Goal: Transaction & Acquisition: Purchase product/service

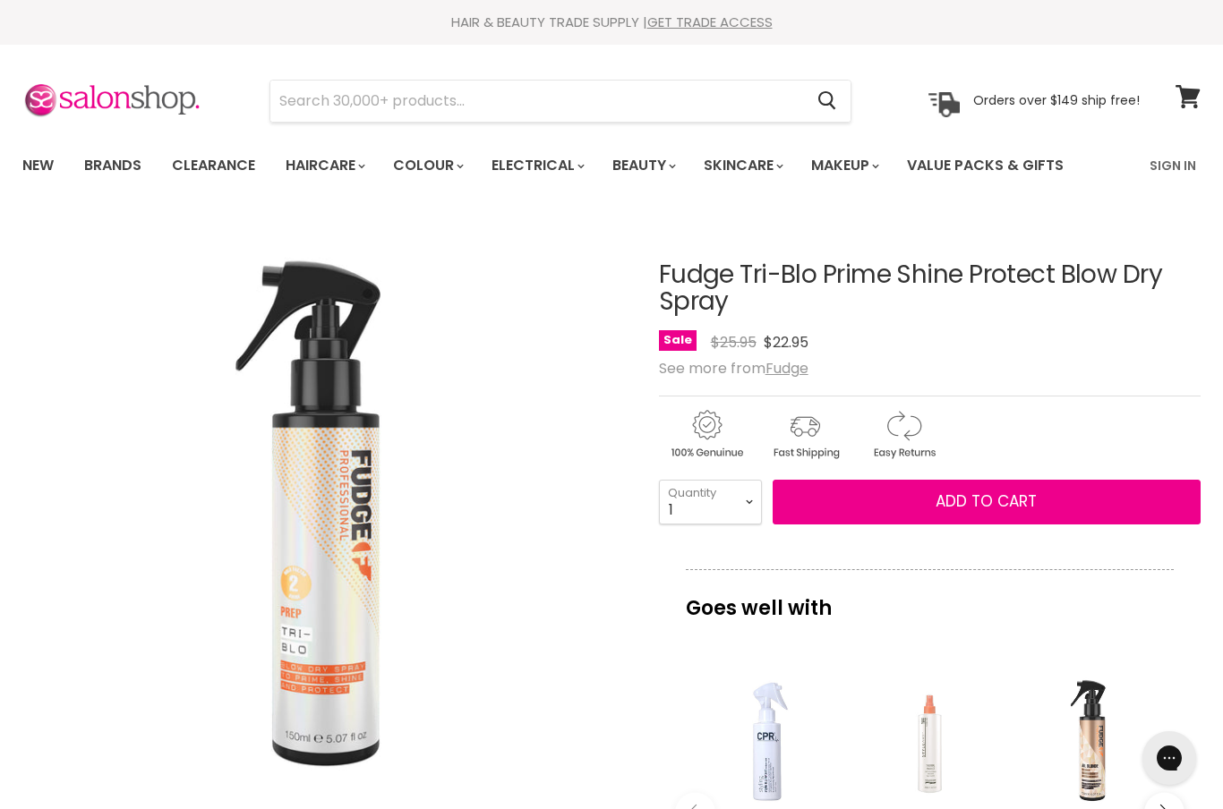
select select "6"
type input "6"
click at [1000, 501] on span "Add to cart" at bounding box center [986, 501] width 101 height 21
click at [937, 502] on span "Add to cart" at bounding box center [986, 501] width 101 height 21
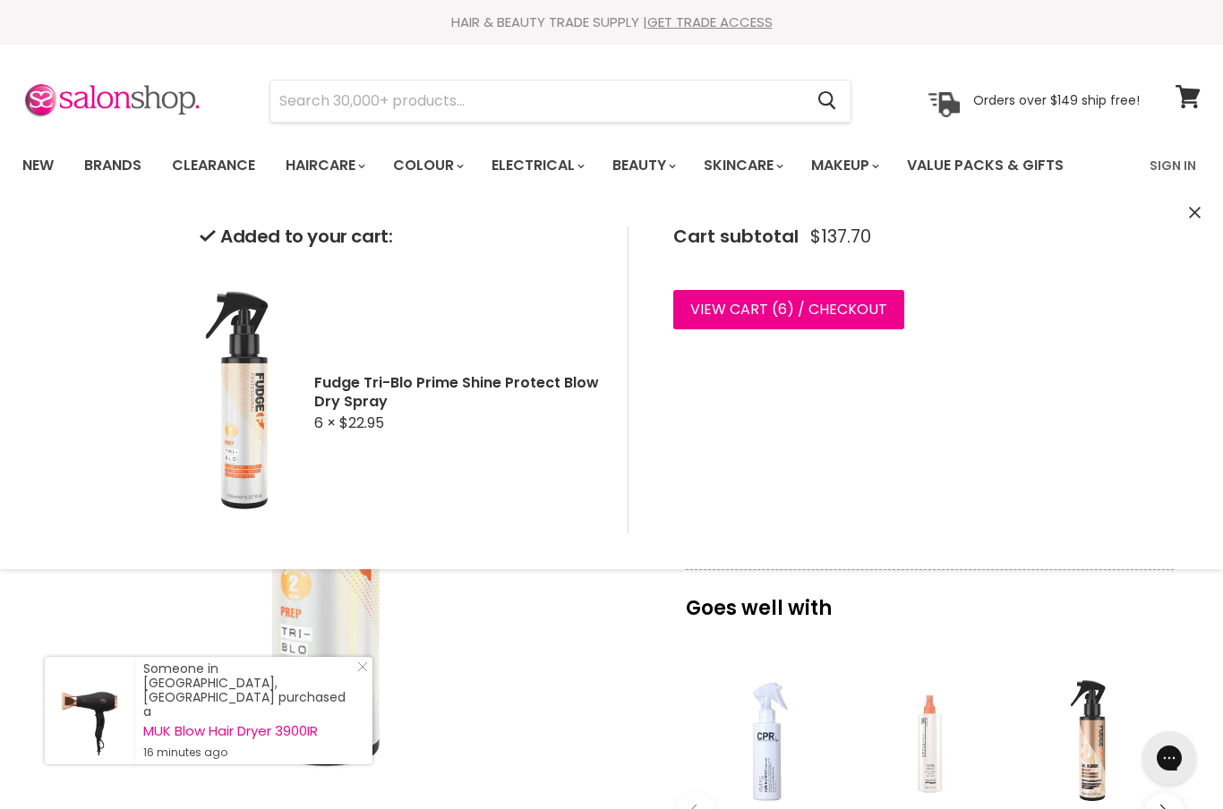
click at [809, 318] on link "View cart ( 6 ) / Checkout" at bounding box center [788, 309] width 231 height 39
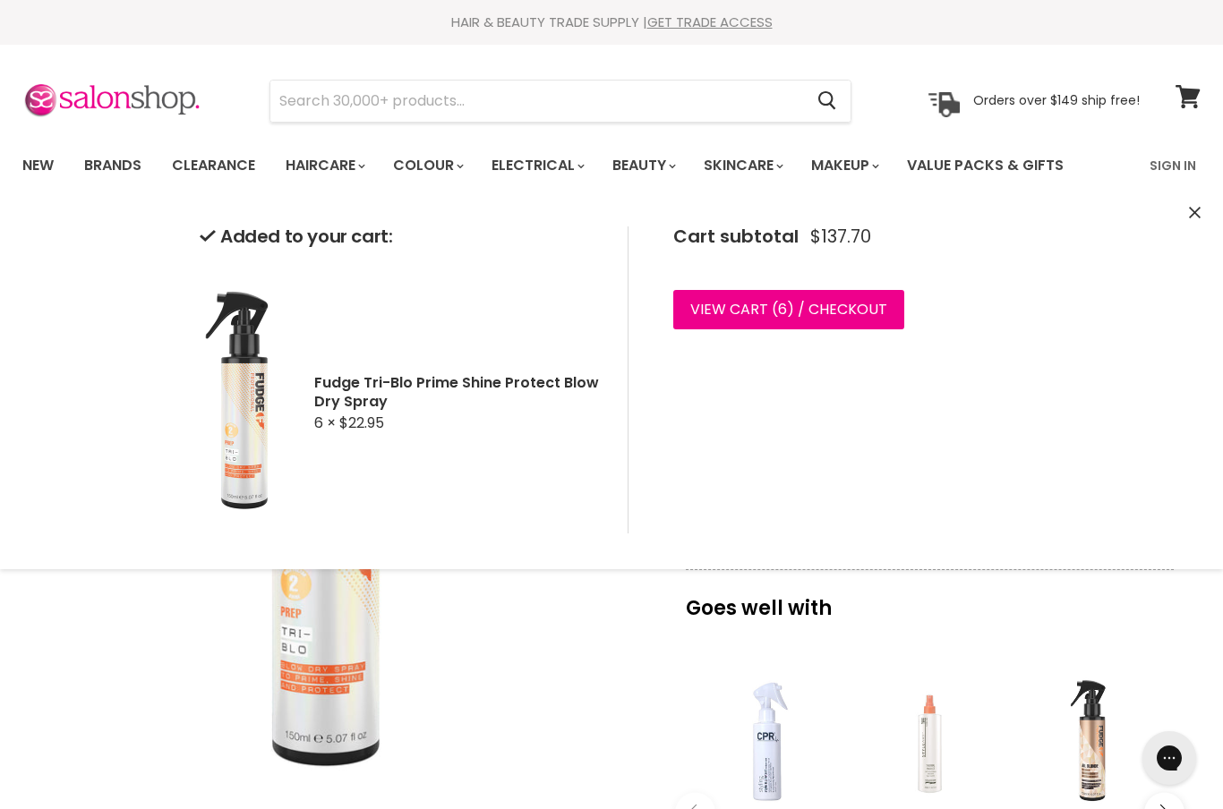
click at [357, 422] on span "$22.95" at bounding box center [361, 423] width 45 height 21
click at [378, 413] on span "$22.95" at bounding box center [361, 423] width 45 height 21
click at [863, 315] on link "View cart ( 6 ) / Checkout" at bounding box center [788, 309] width 231 height 39
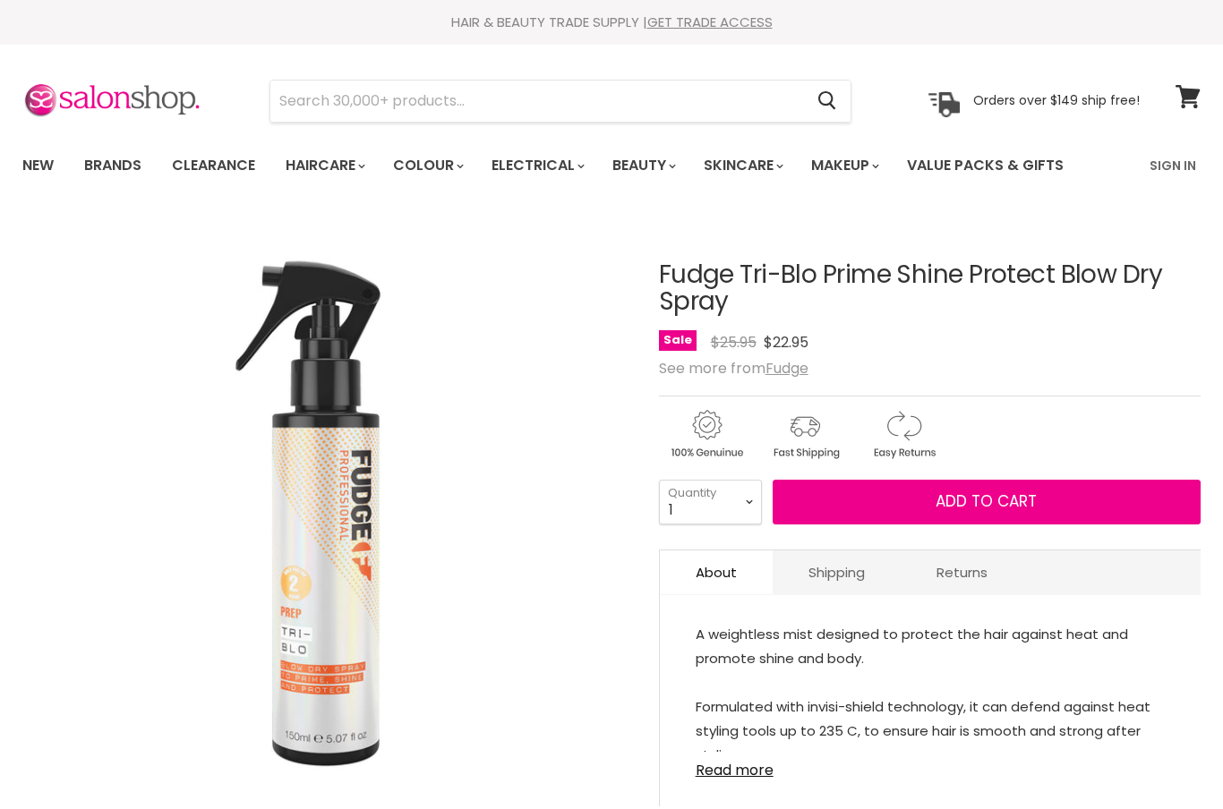
select select "7"
type input "7"
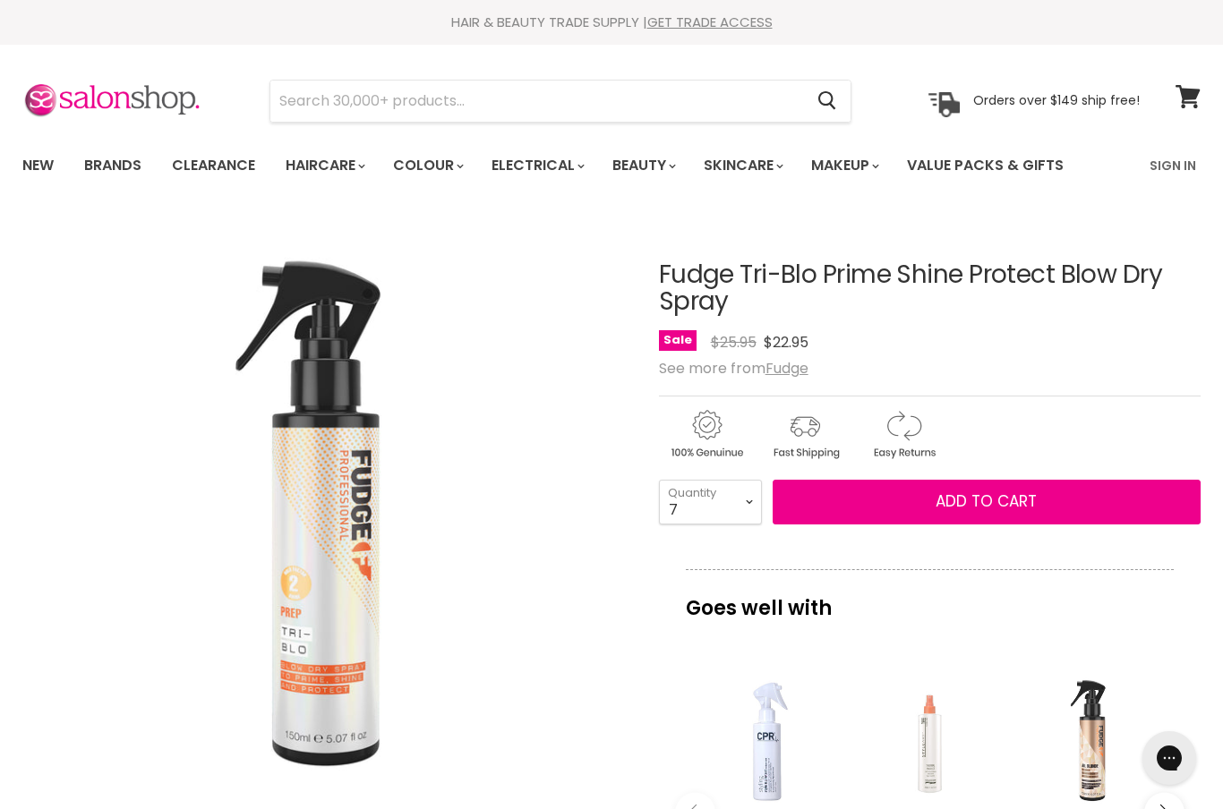
click at [852, 507] on button "Add to cart" at bounding box center [987, 502] width 428 height 45
click at [856, 500] on button "Add to cart" at bounding box center [987, 502] width 428 height 45
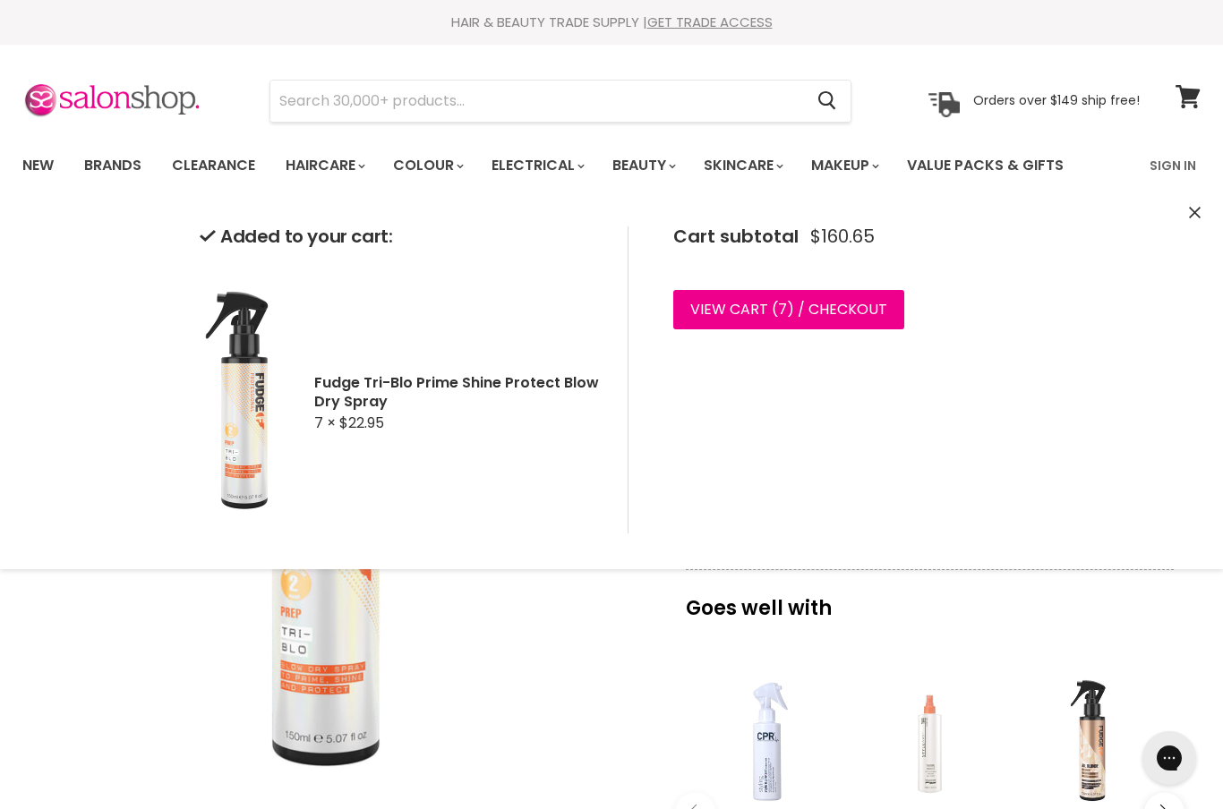
click at [857, 316] on link "View cart ( 7 ) / Checkout" at bounding box center [788, 309] width 231 height 39
